Goal: Information Seeking & Learning: Learn about a topic

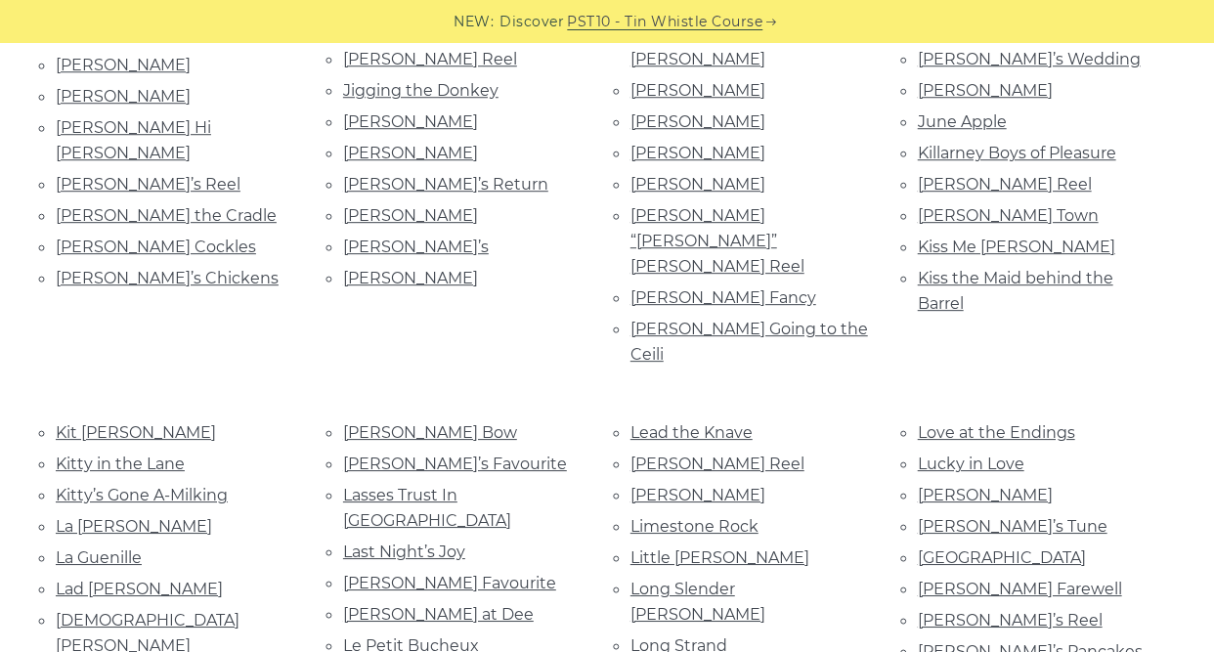
scroll to position [2248, 0]
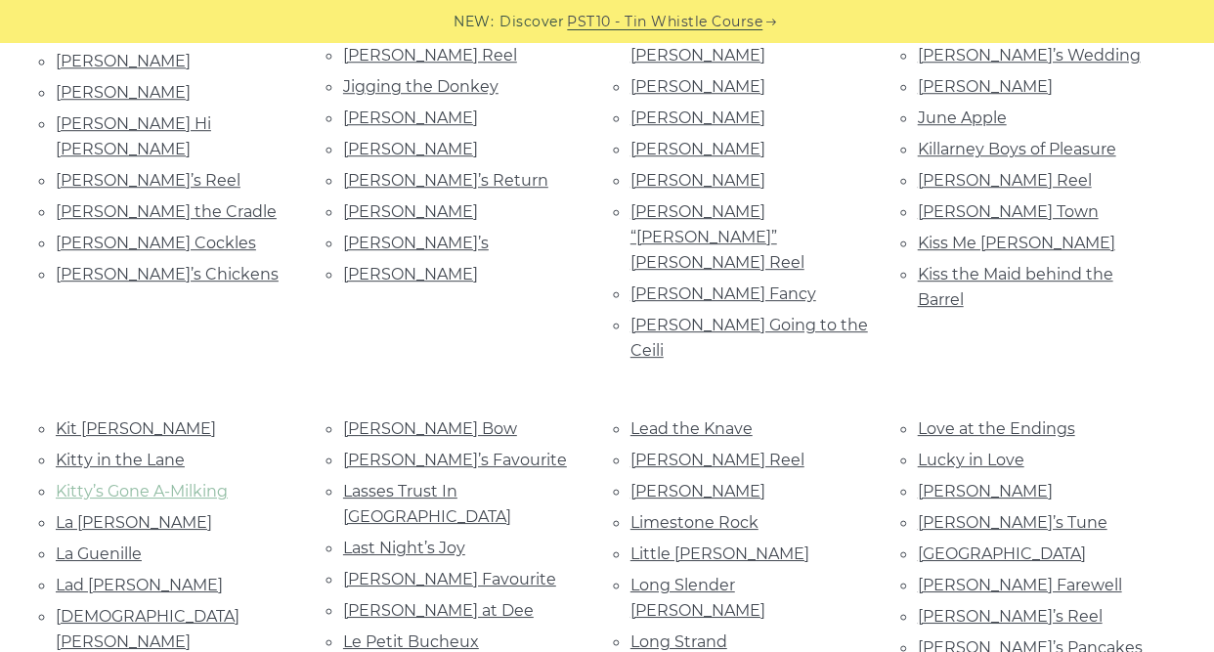
click at [207, 482] on link "Kitty’s Gone A-Milking" at bounding box center [142, 491] width 172 height 19
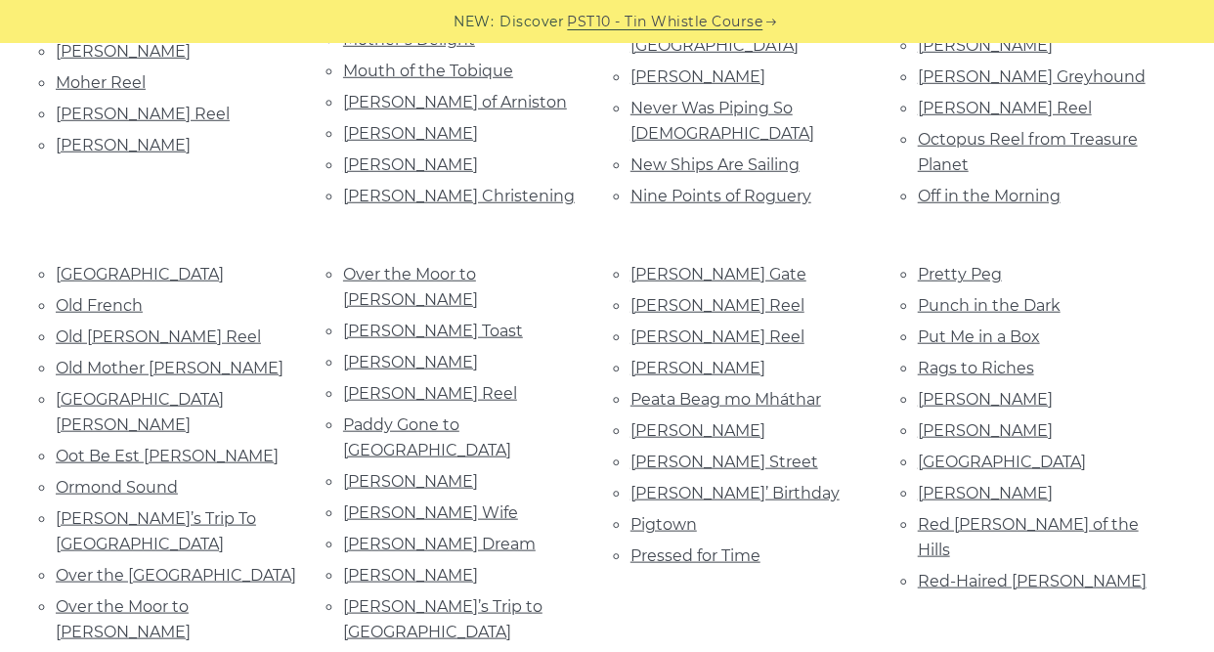
scroll to position [3617, 0]
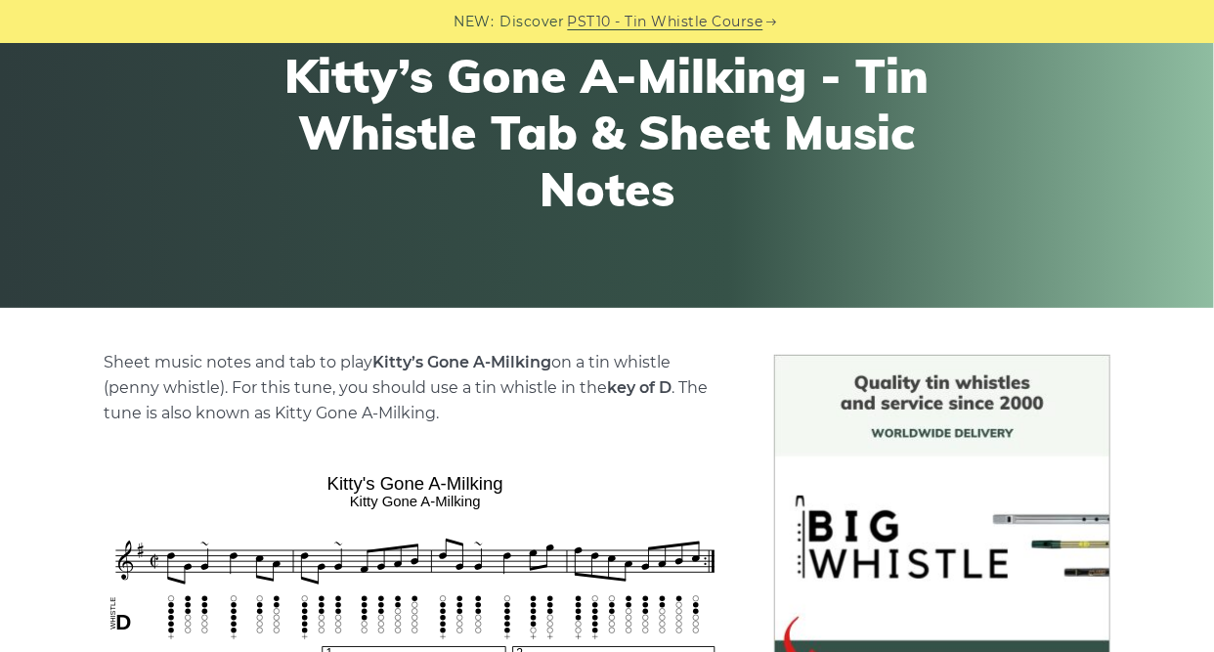
scroll to position [196, 0]
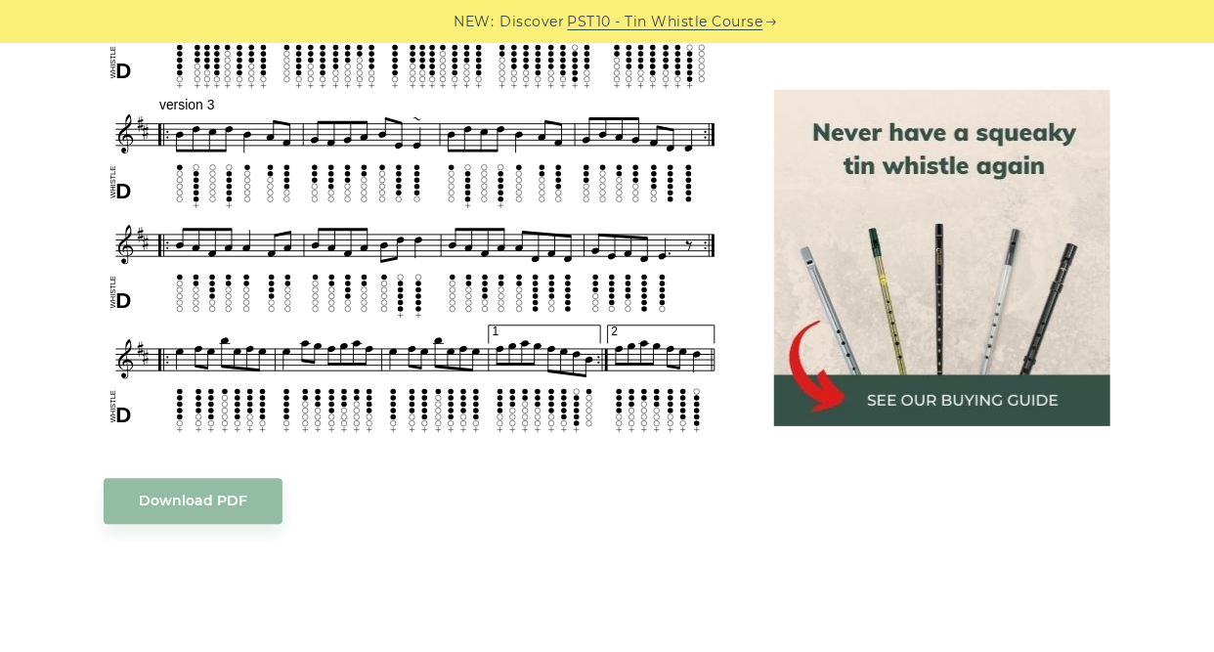
scroll to position [1760, 0]
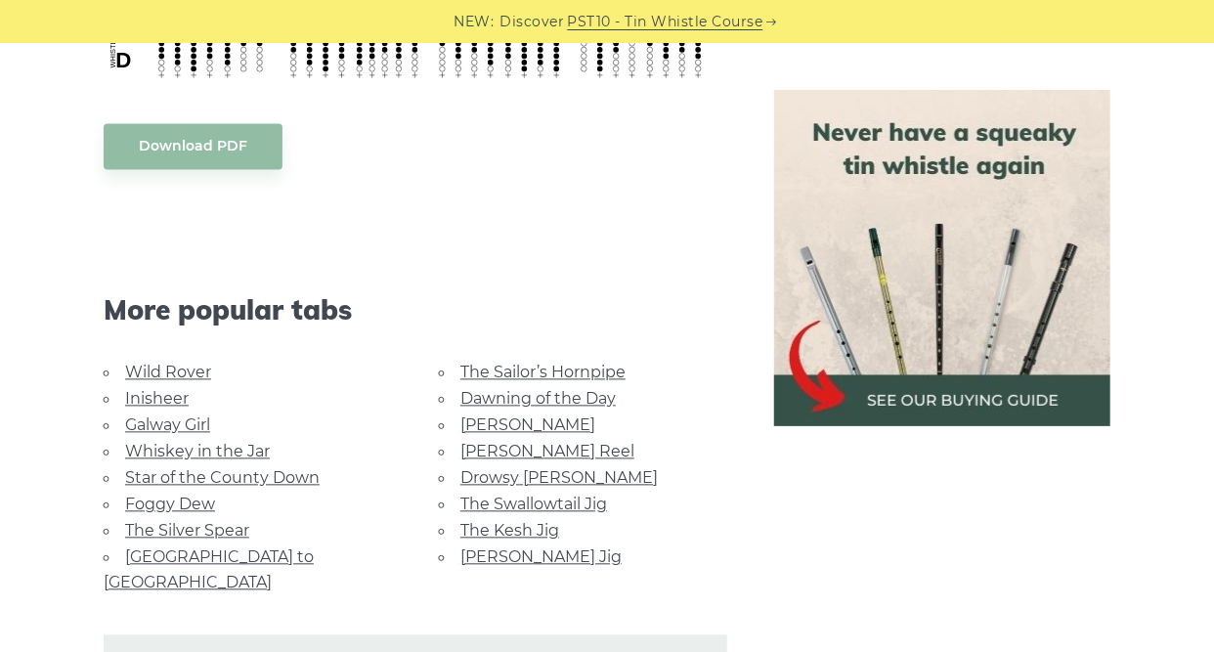
scroll to position [1466, 0]
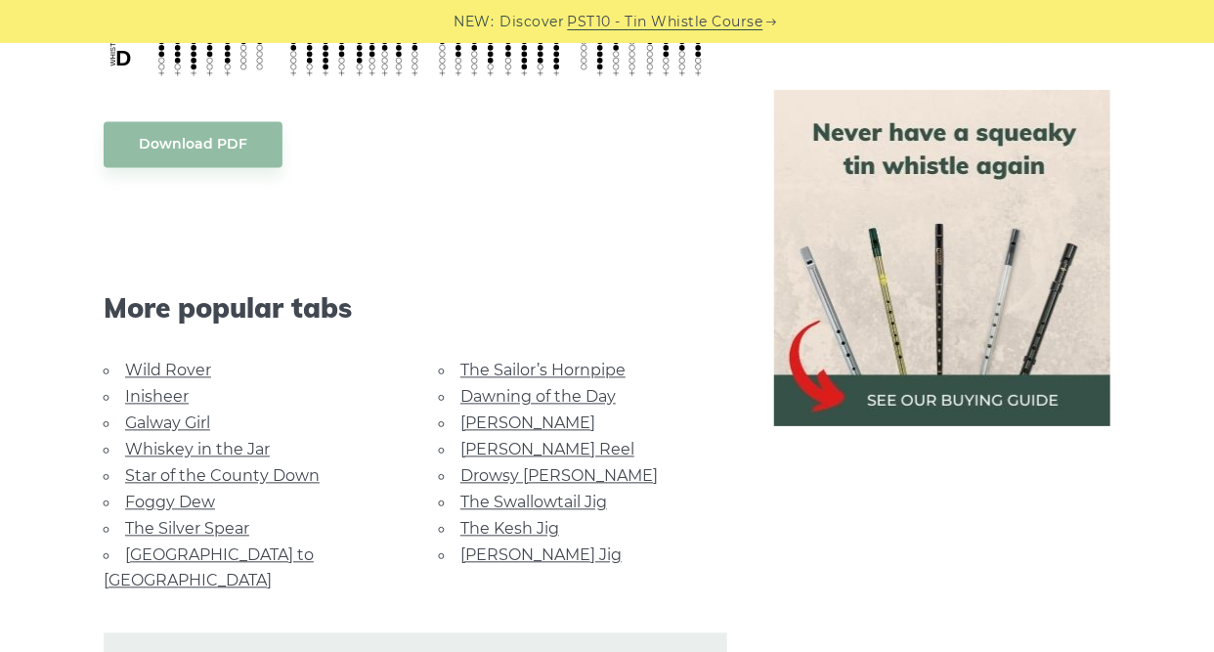
click at [192, 421] on link "Galway Girl" at bounding box center [167, 423] width 85 height 19
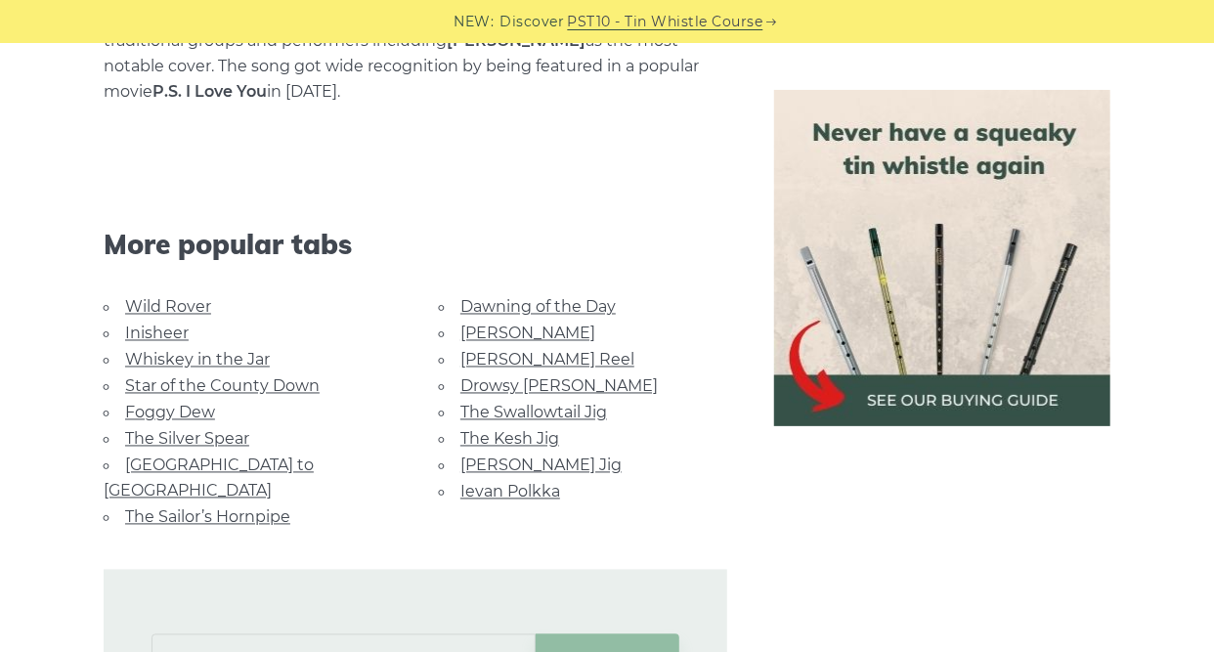
scroll to position [1369, 0]
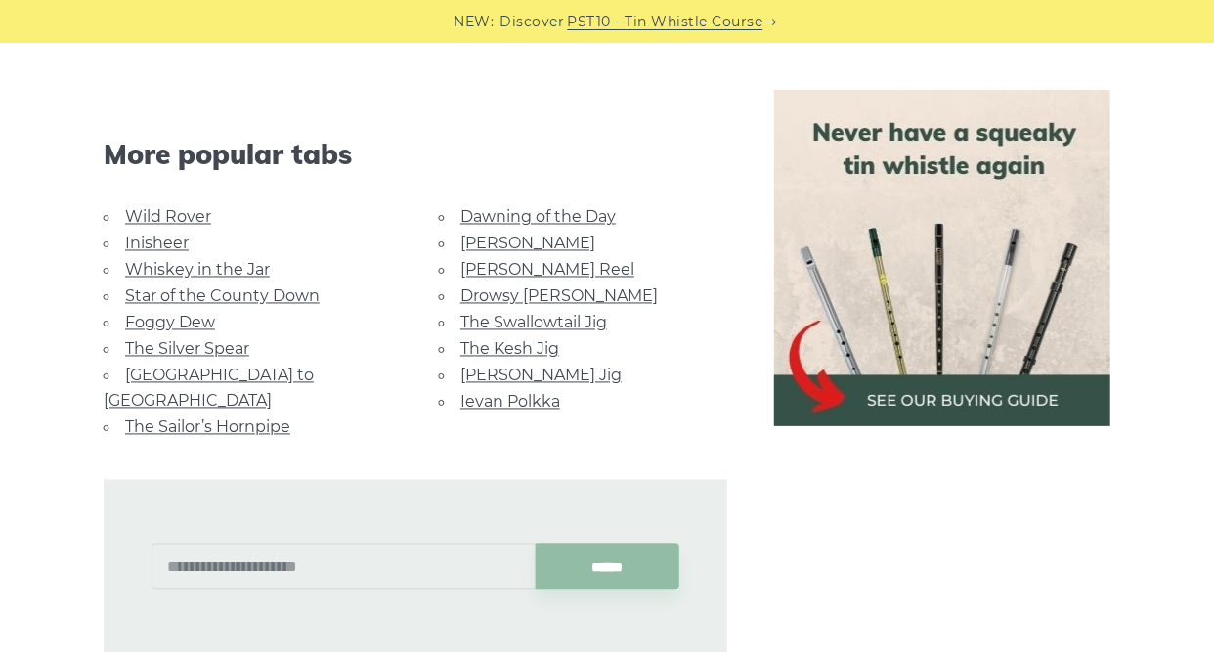
click at [262, 367] on link "[GEOGRAPHIC_DATA] to [GEOGRAPHIC_DATA]" at bounding box center [209, 389] width 210 height 44
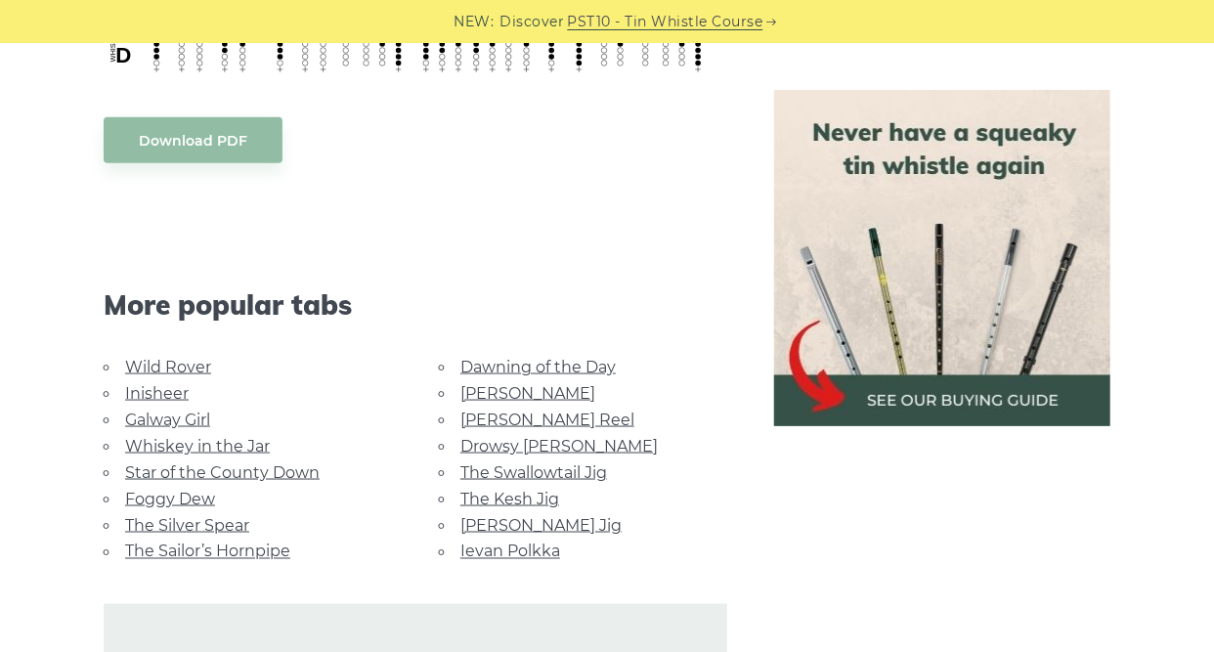
scroll to position [978, 0]
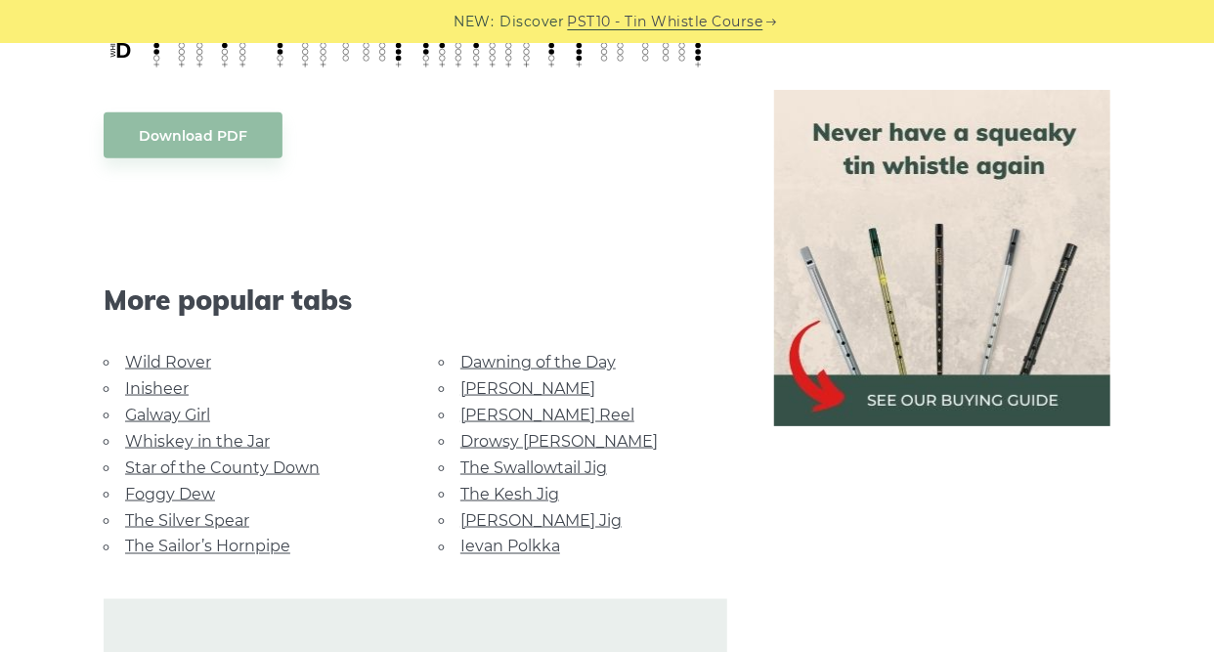
click at [493, 379] on link "[PERSON_NAME]" at bounding box center [527, 388] width 135 height 19
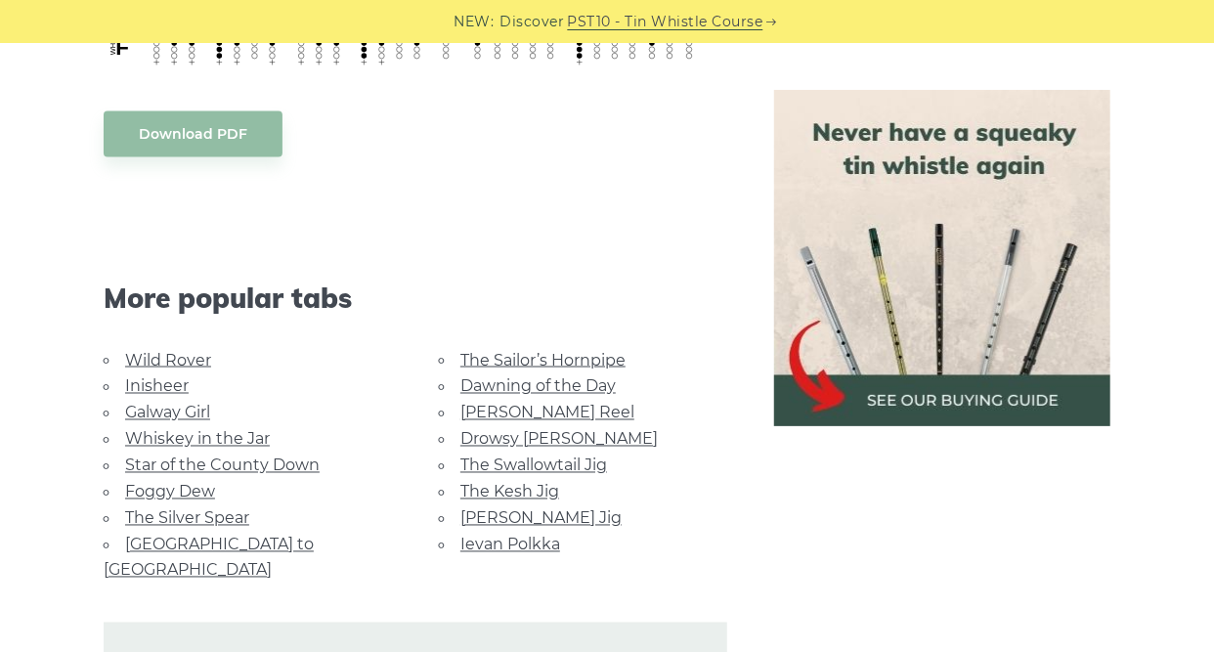
scroll to position [1173, 0]
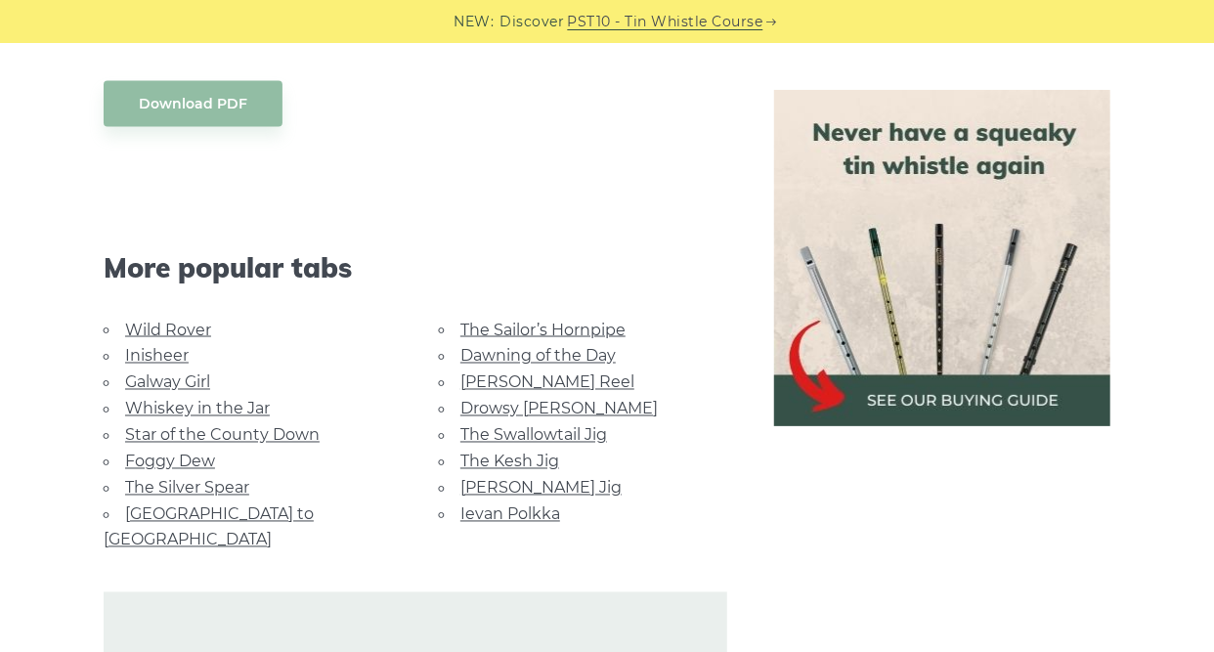
click at [194, 454] on link "Foggy Dew" at bounding box center [170, 462] width 90 height 19
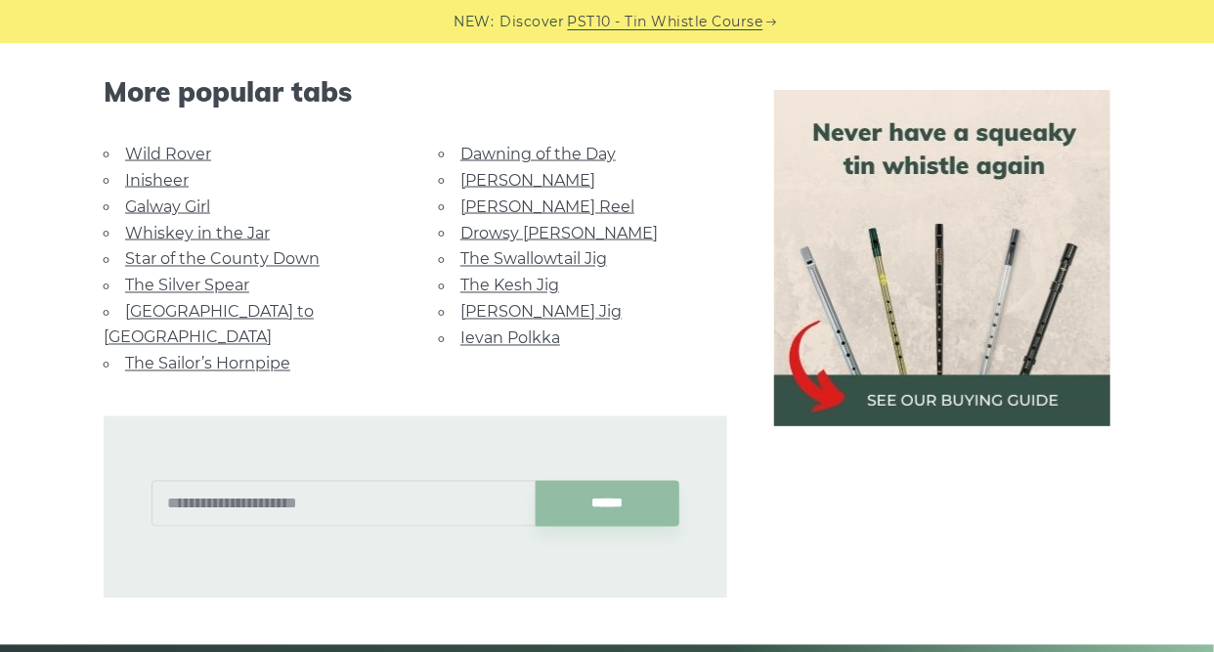
scroll to position [1271, 0]
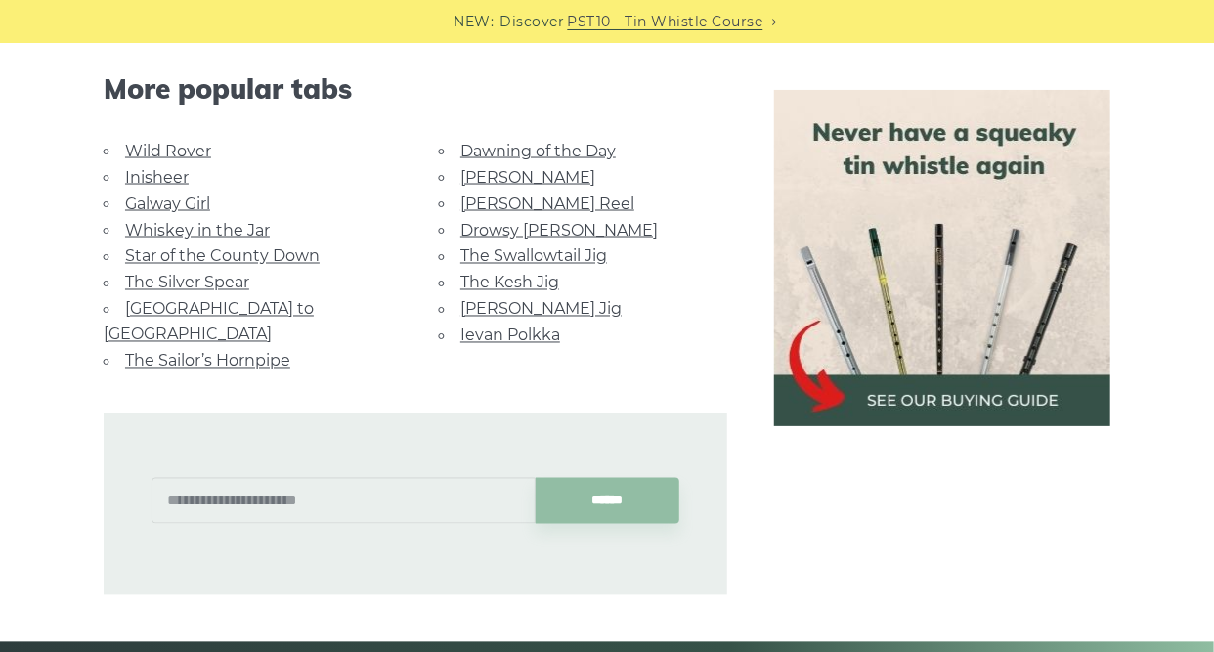
click at [220, 352] on link "The Sailor’s Hornpipe" at bounding box center [207, 361] width 165 height 19
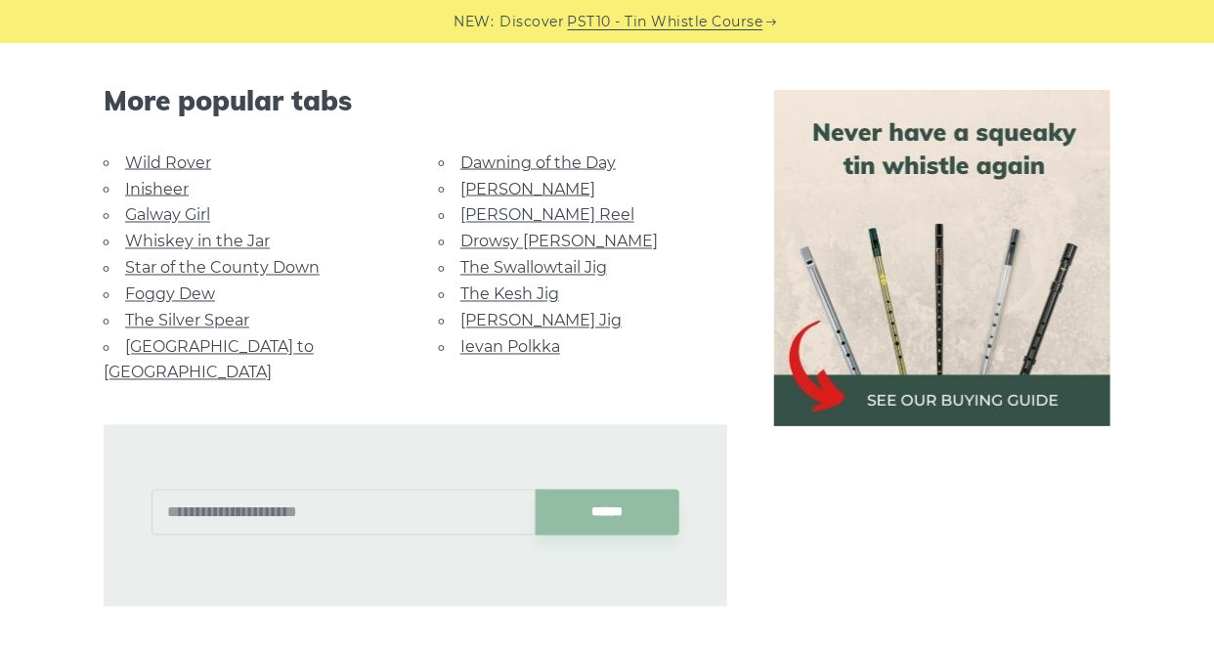
scroll to position [1271, 0]
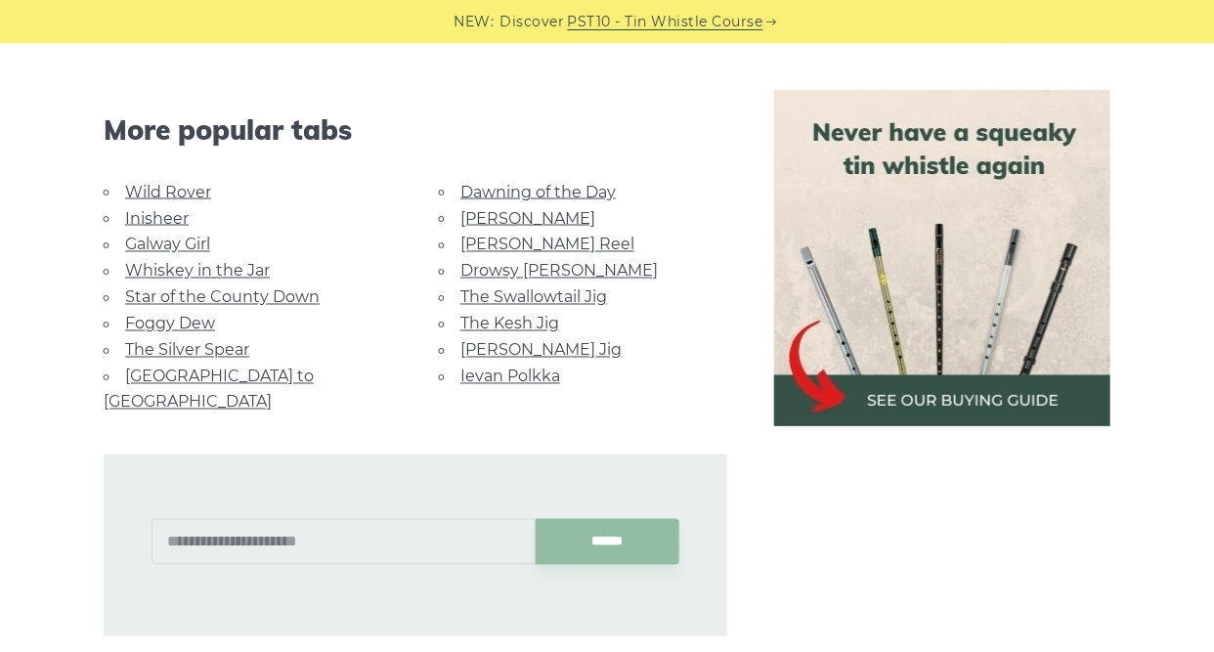
click at [303, 295] on link "Star of the County Down" at bounding box center [222, 297] width 195 height 19
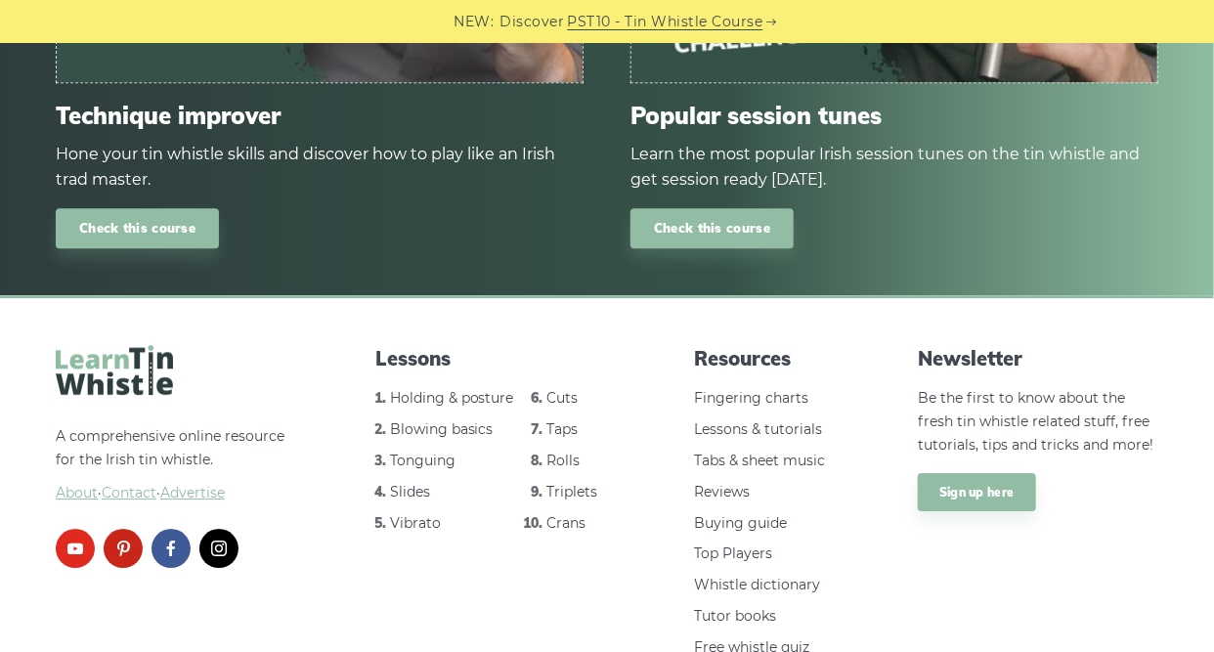
scroll to position [2317, 0]
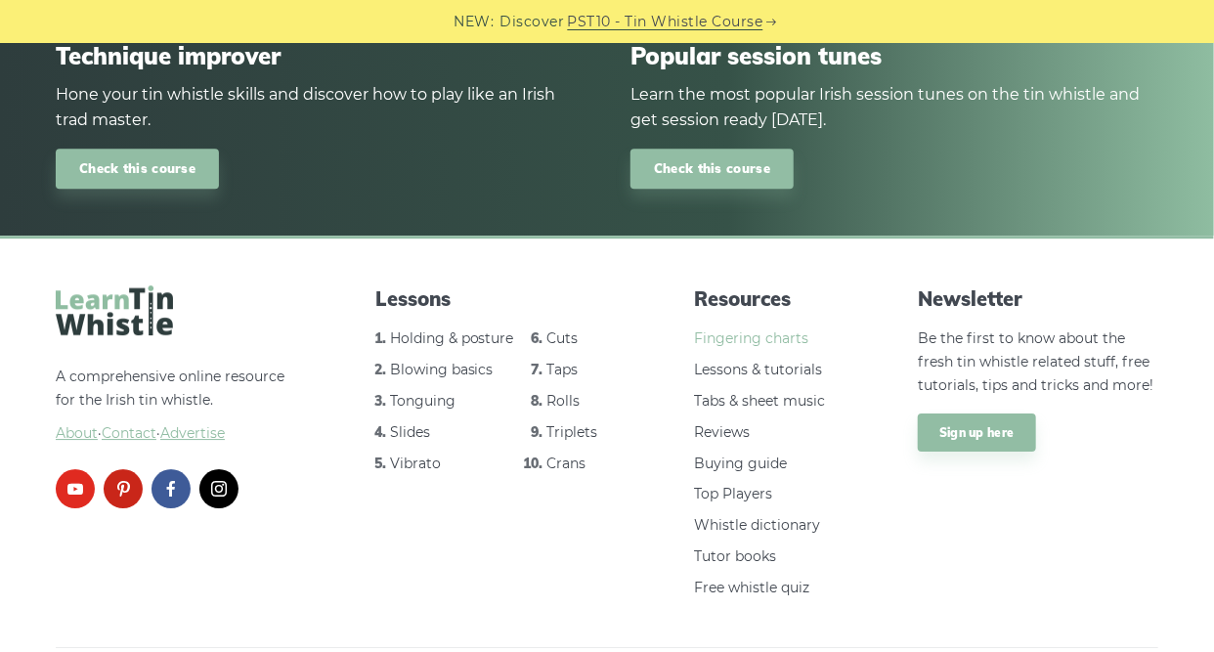
click at [767, 329] on link "Fingering charts" at bounding box center [751, 338] width 114 height 18
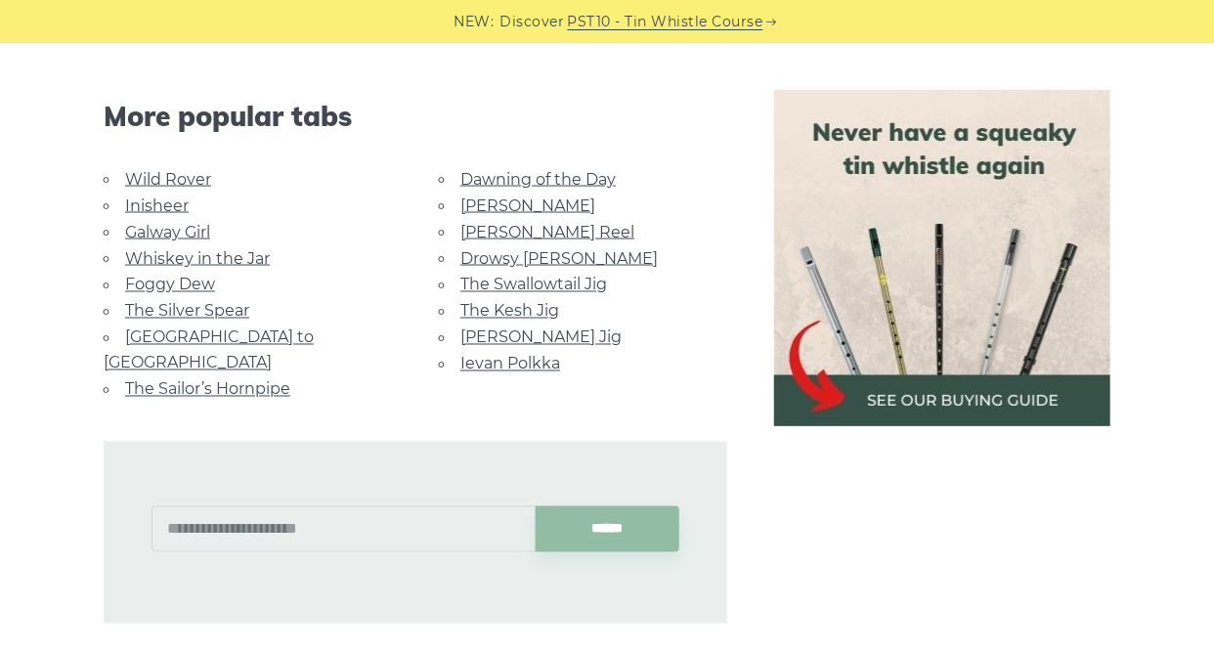
scroll to position [1241, 0]
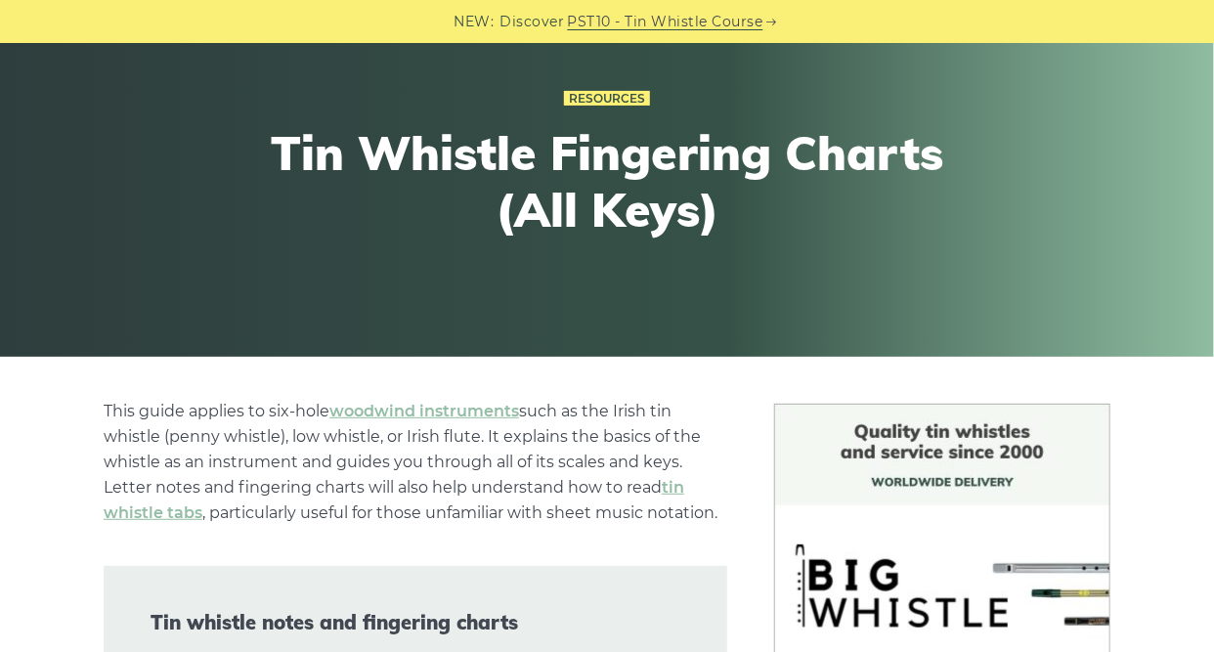
scroll to position [489, 0]
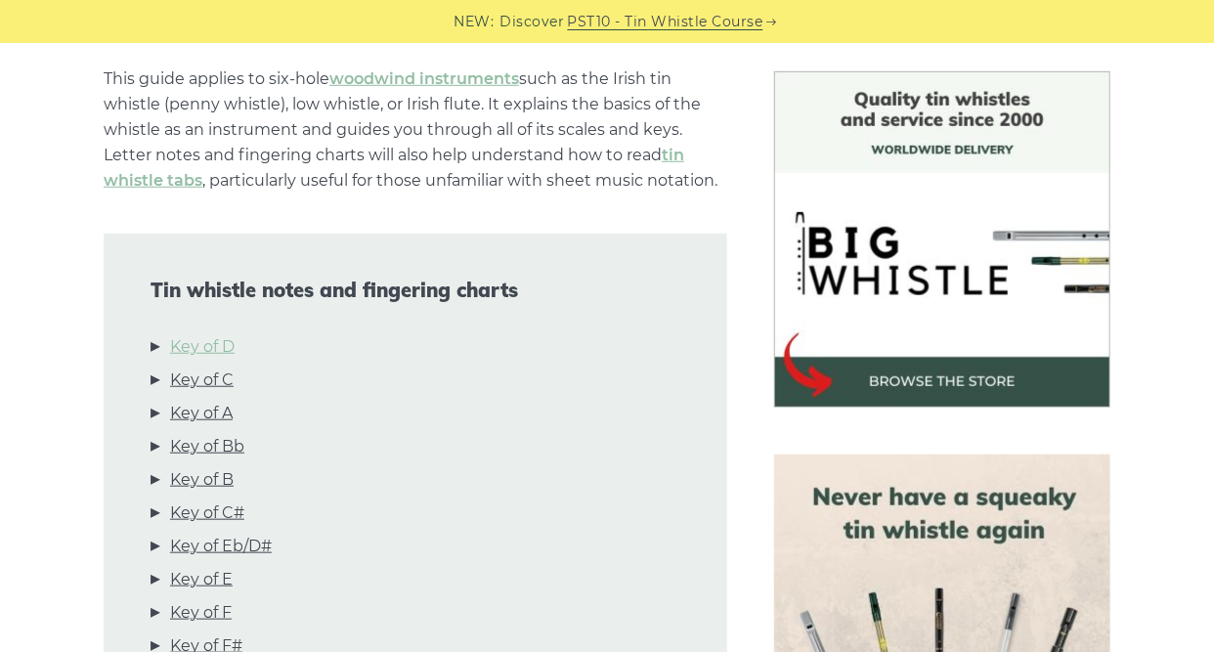
click at [192, 347] on link "Key of D" at bounding box center [202, 346] width 65 height 25
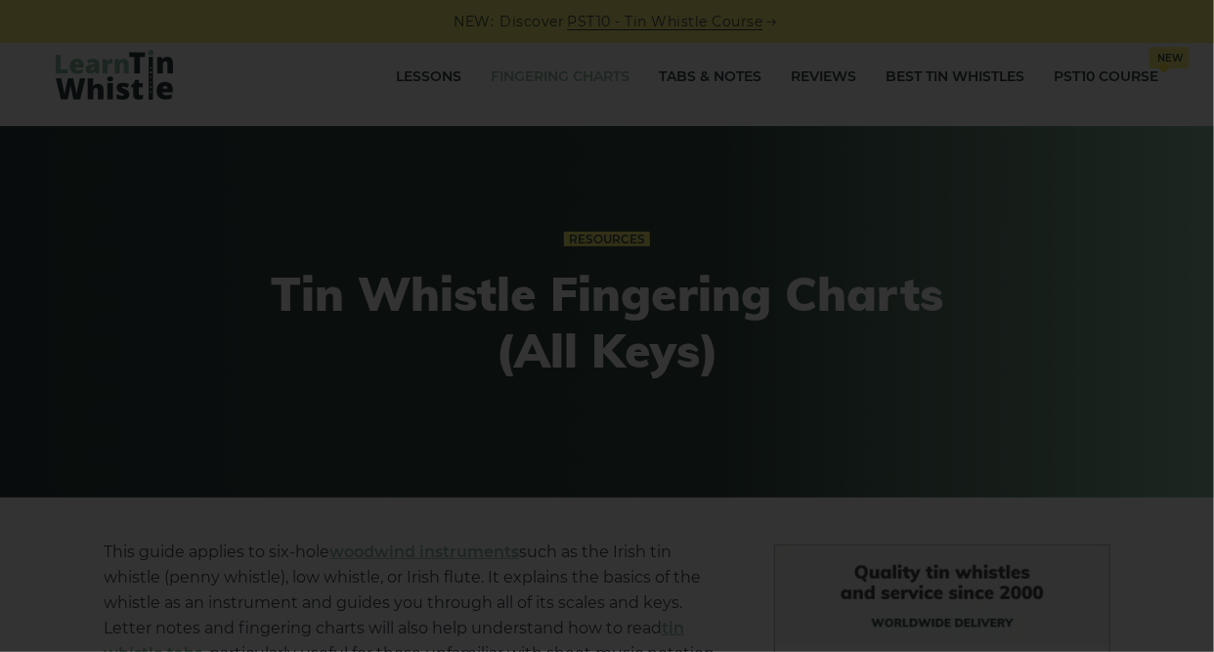
scroll to position [0, 0]
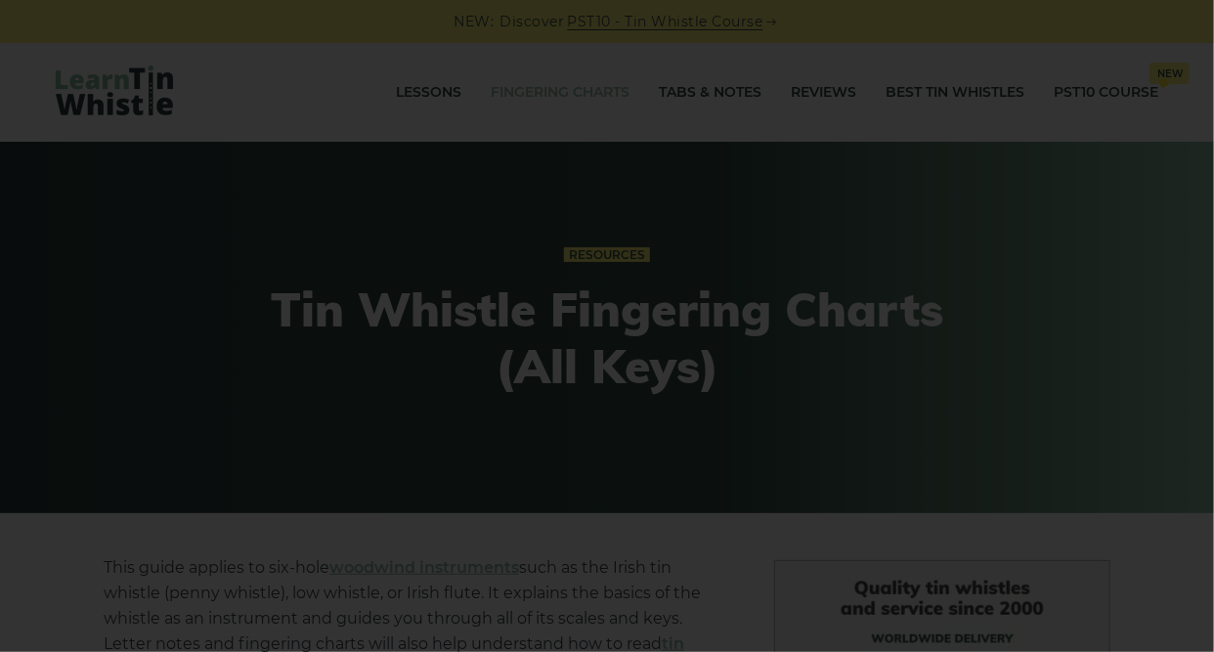
click at [709, 93] on div "×" at bounding box center [607, 326] width 1214 height 652
